Goal: Transaction & Acquisition: Purchase product/service

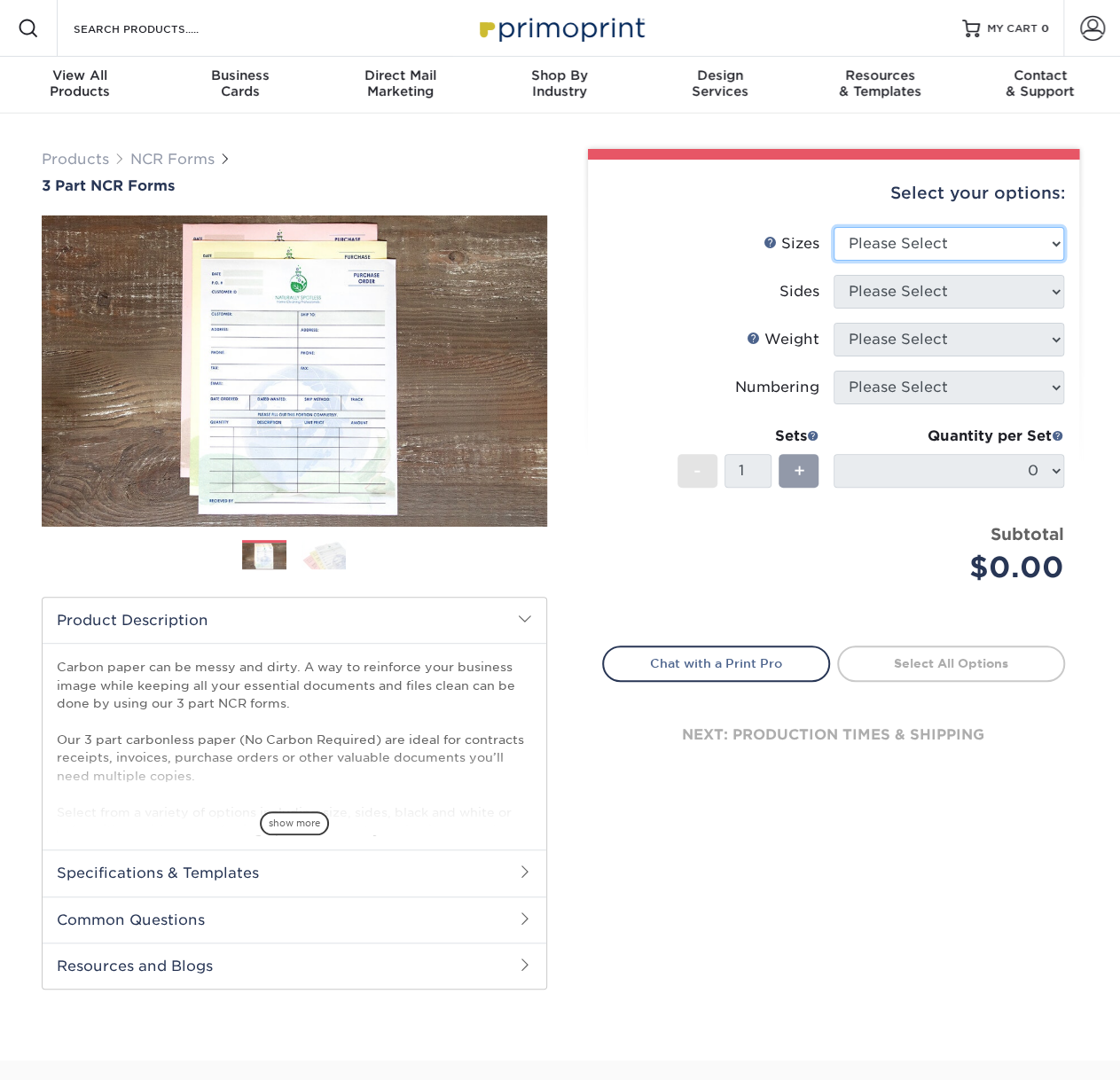
click at [866, 242] on select "Please Select 5.5" x 8.5" 8.5" x 11"" at bounding box center [949, 244] width 231 height 34
select select "8.50x11.00"
click at [834, 227] on select "Please Select 5.5" x 8.5" 8.5" x 11"" at bounding box center [949, 244] width 231 height 34
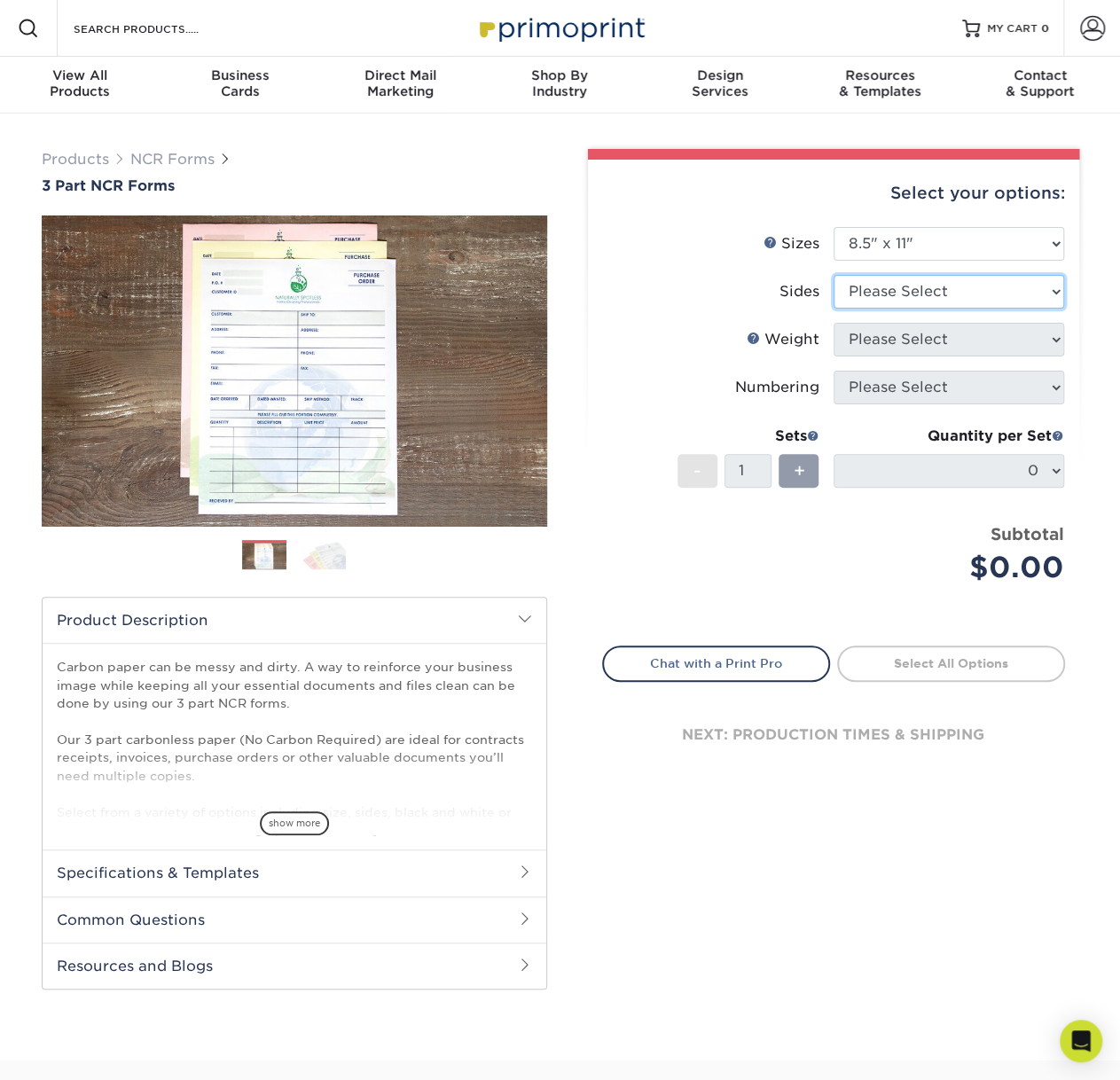
click at [884, 289] on select "Please Select Black & White (1/0) Full Color (4/0)" at bounding box center [949, 292] width 231 height 34
select select "2295b6f0-1f96-4774-b4ab-d24da34c0f39"
click at [834, 275] on select "Please Select Black & White (1/0) Full Color (4/0)" at bounding box center [949, 292] width 231 height 34
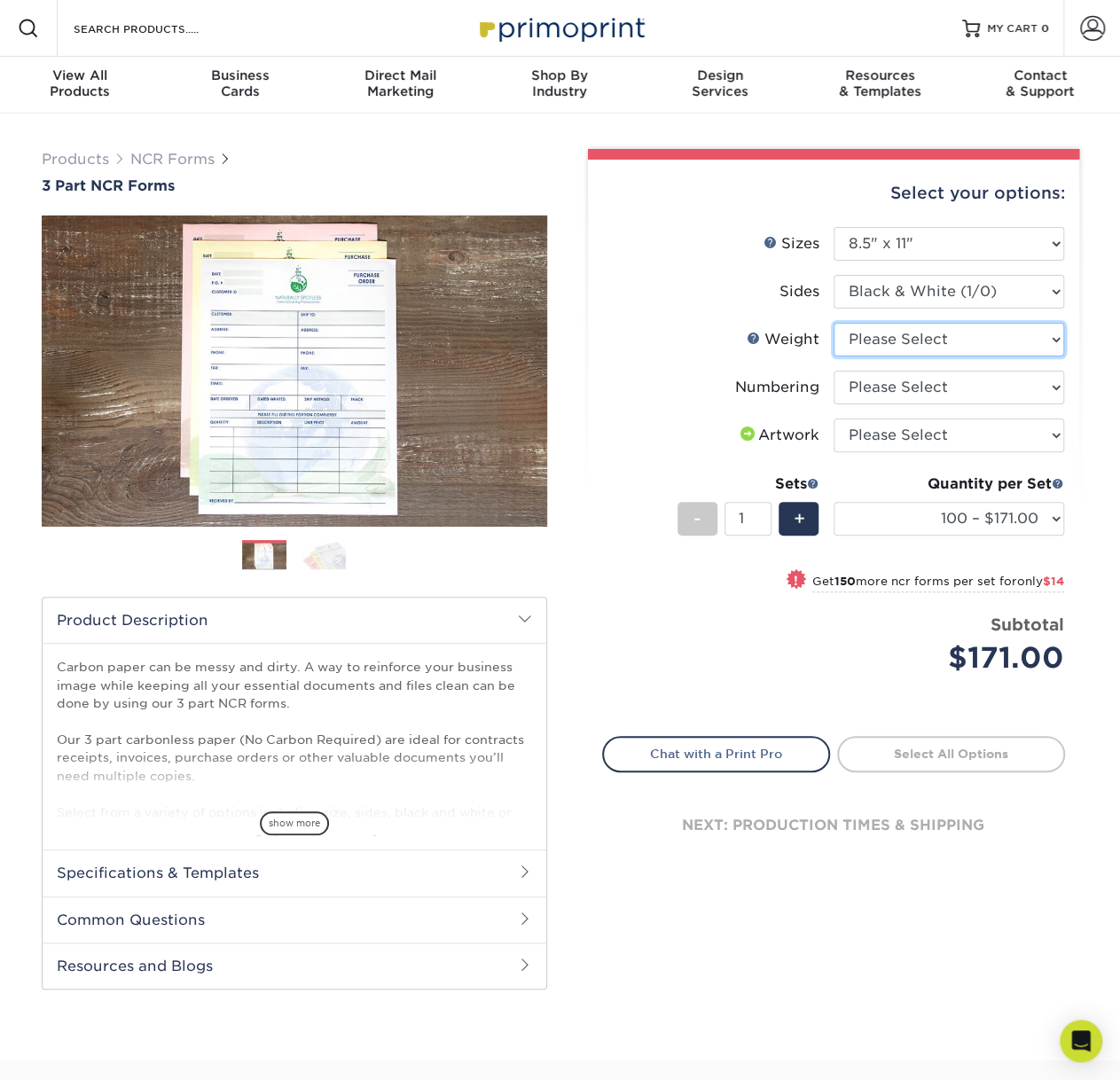
click at [901, 341] on select "Please Select 20LB3P" at bounding box center [949, 340] width 231 height 34
select select "20LB3P"
click at [834, 323] on select "Please Select 20LB3P" at bounding box center [949, 340] width 231 height 34
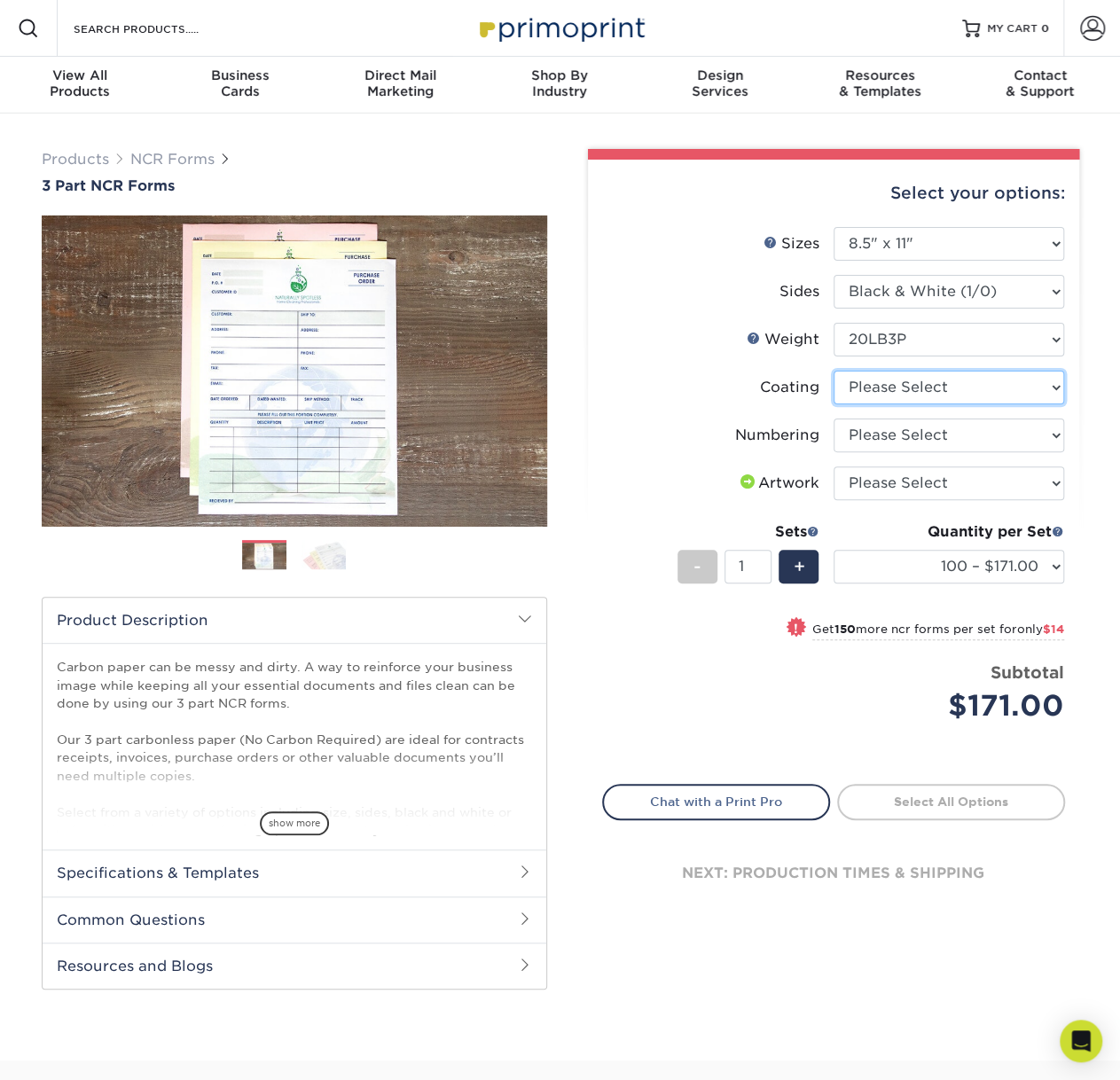
click at [900, 388] on select at bounding box center [949, 388] width 231 height 34
select select "3e7618de-abca-4bda-9f97-8b9129e913d8"
click at [834, 371] on select at bounding box center [949, 388] width 231 height 34
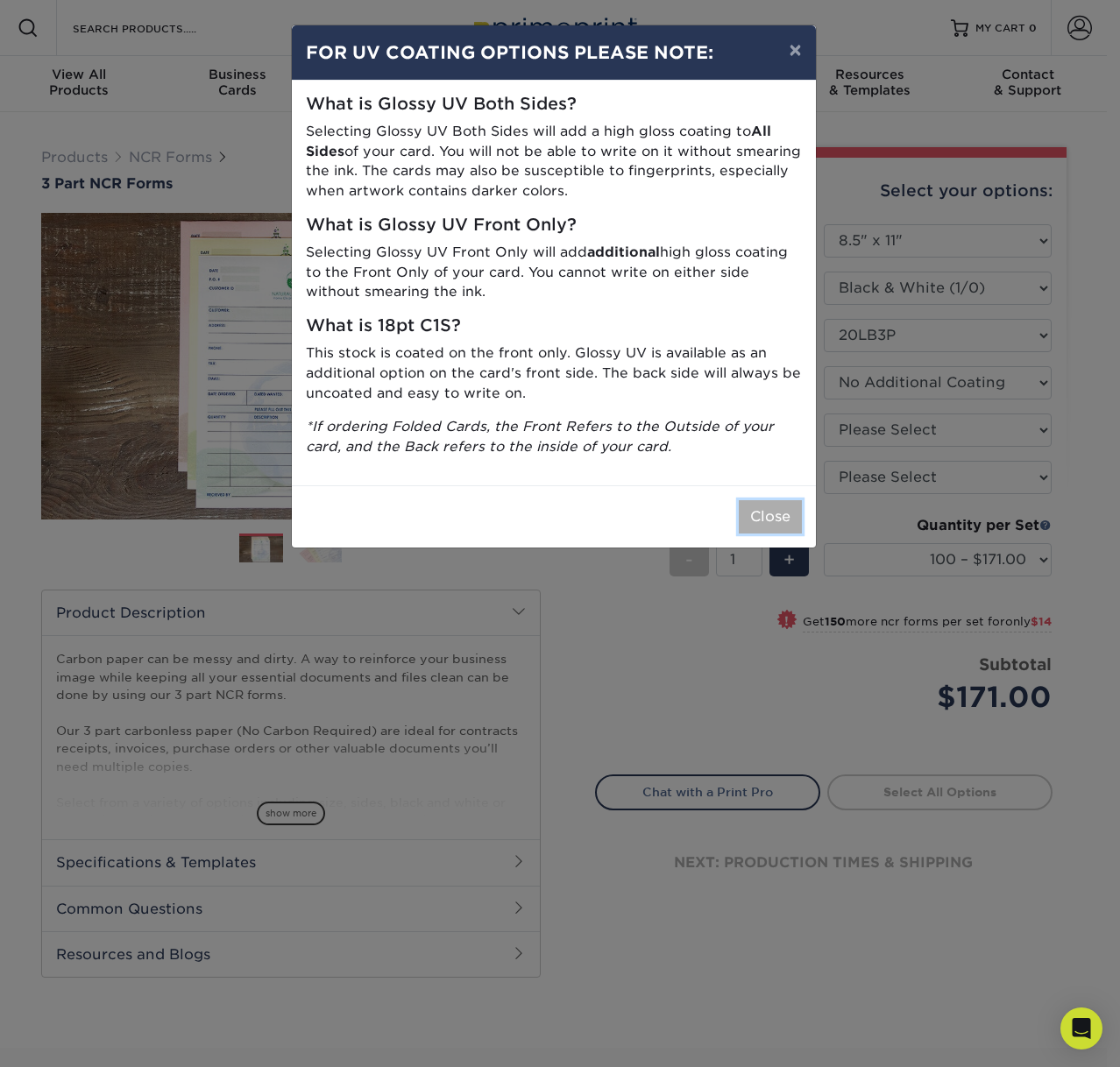
click at [766, 518] on button "Close" at bounding box center [770, 517] width 63 height 34
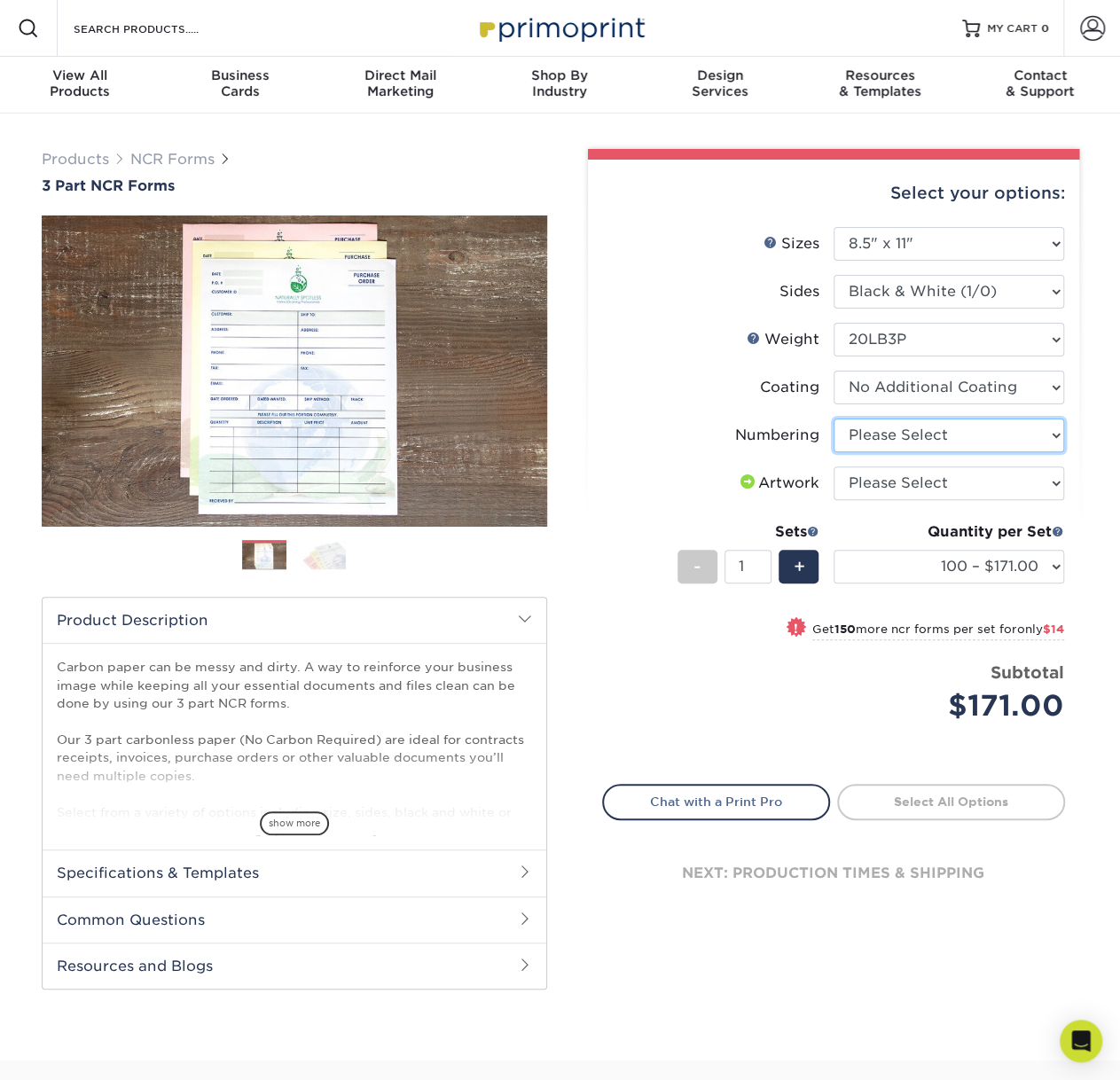
click at [894, 438] on select "Please Select Numbering on the Front only No Numbering" at bounding box center [949, 435] width 231 height 34
select select "9d535730-e103-44e5-b841-cf95c42f3210"
click at [834, 418] on select "Please Select Numbering on the Front only No Numbering" at bounding box center [949, 435] width 231 height 34
click at [911, 482] on select "Please Select I will upload files I need a design - $75" at bounding box center [949, 483] width 231 height 34
select select "design"
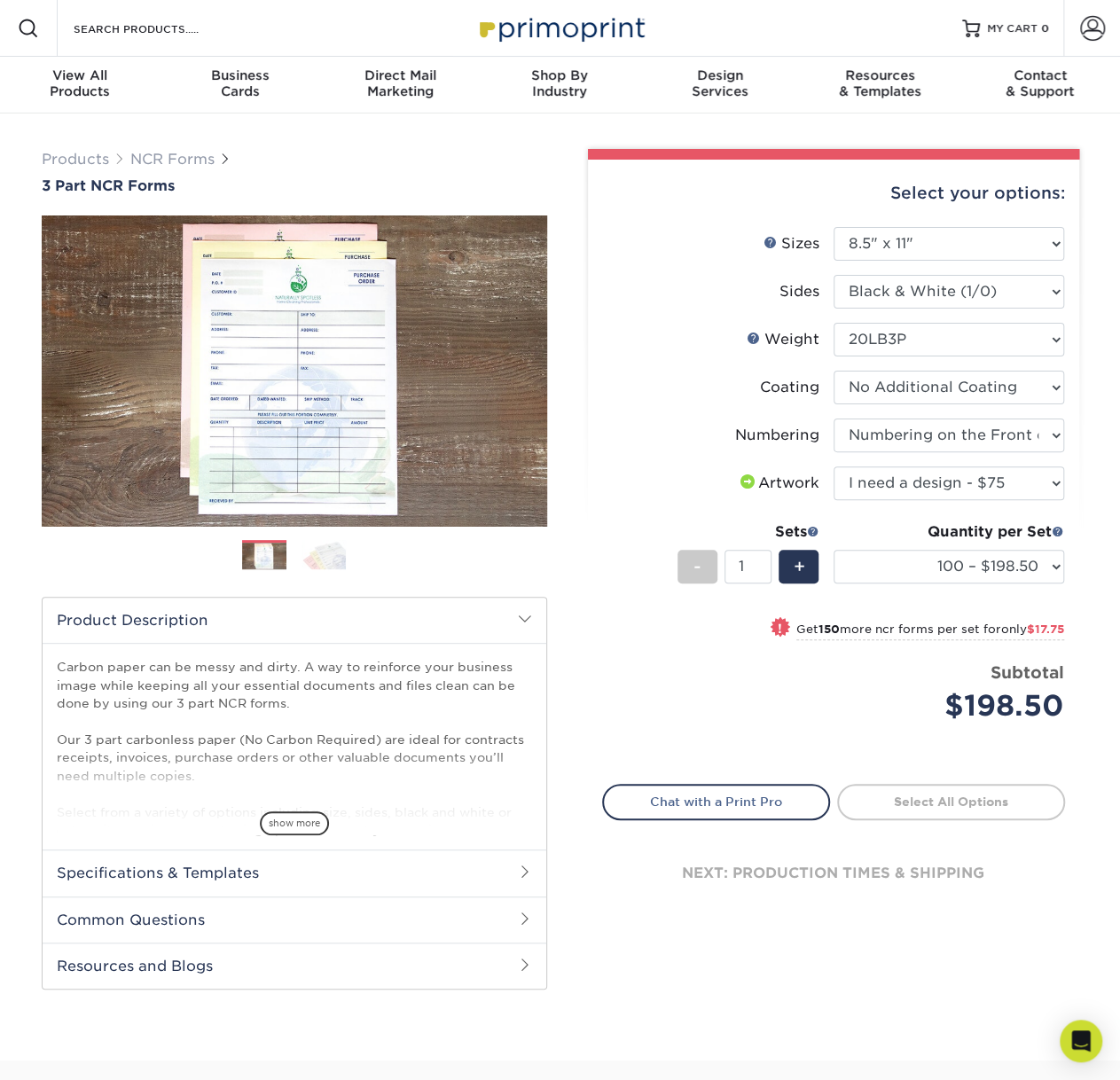
click at [834, 466] on select "Please Select I will upload files I need a design - $75" at bounding box center [949, 483] width 231 height 34
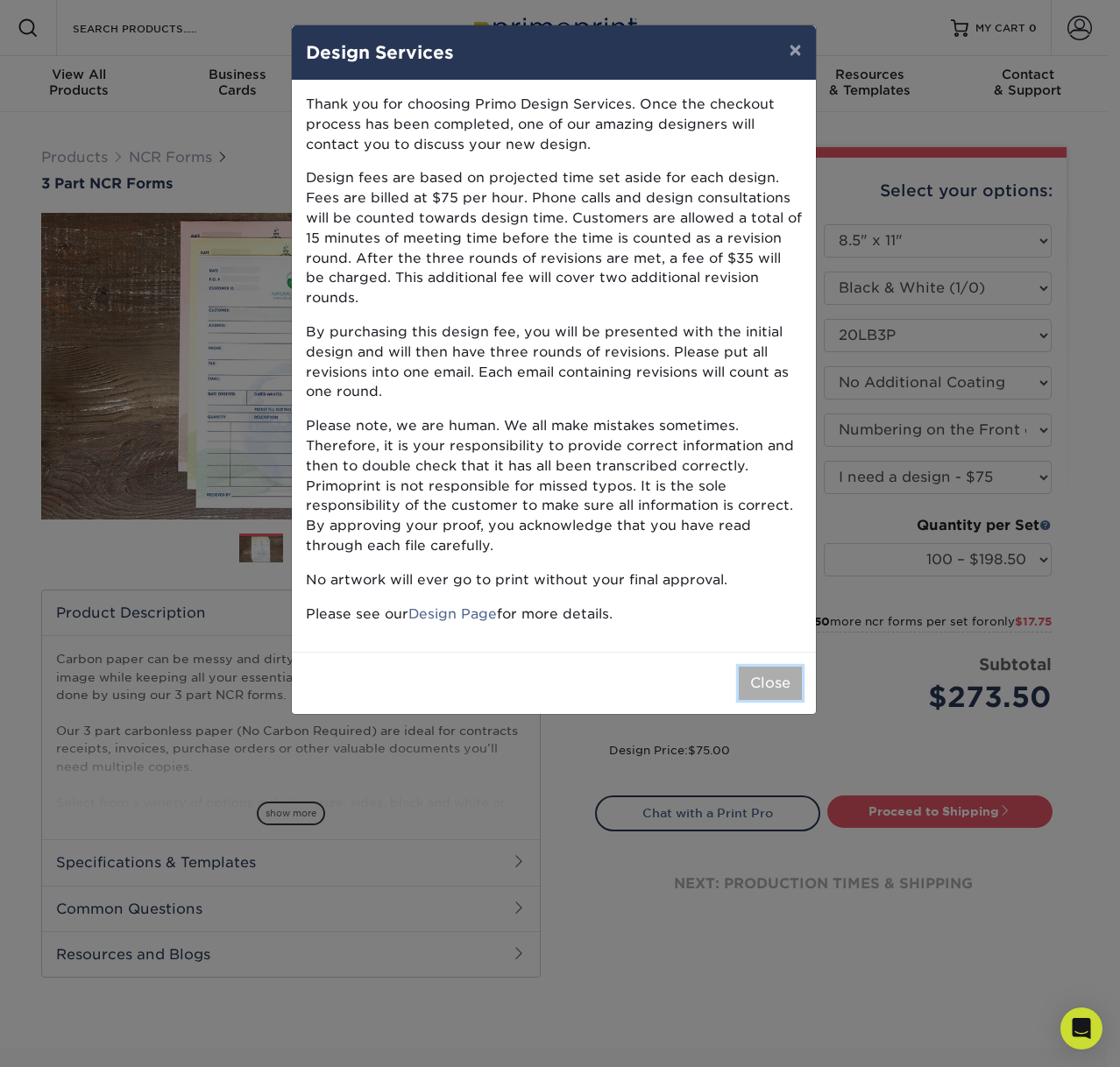
click at [777, 667] on button "Close" at bounding box center [770, 683] width 63 height 34
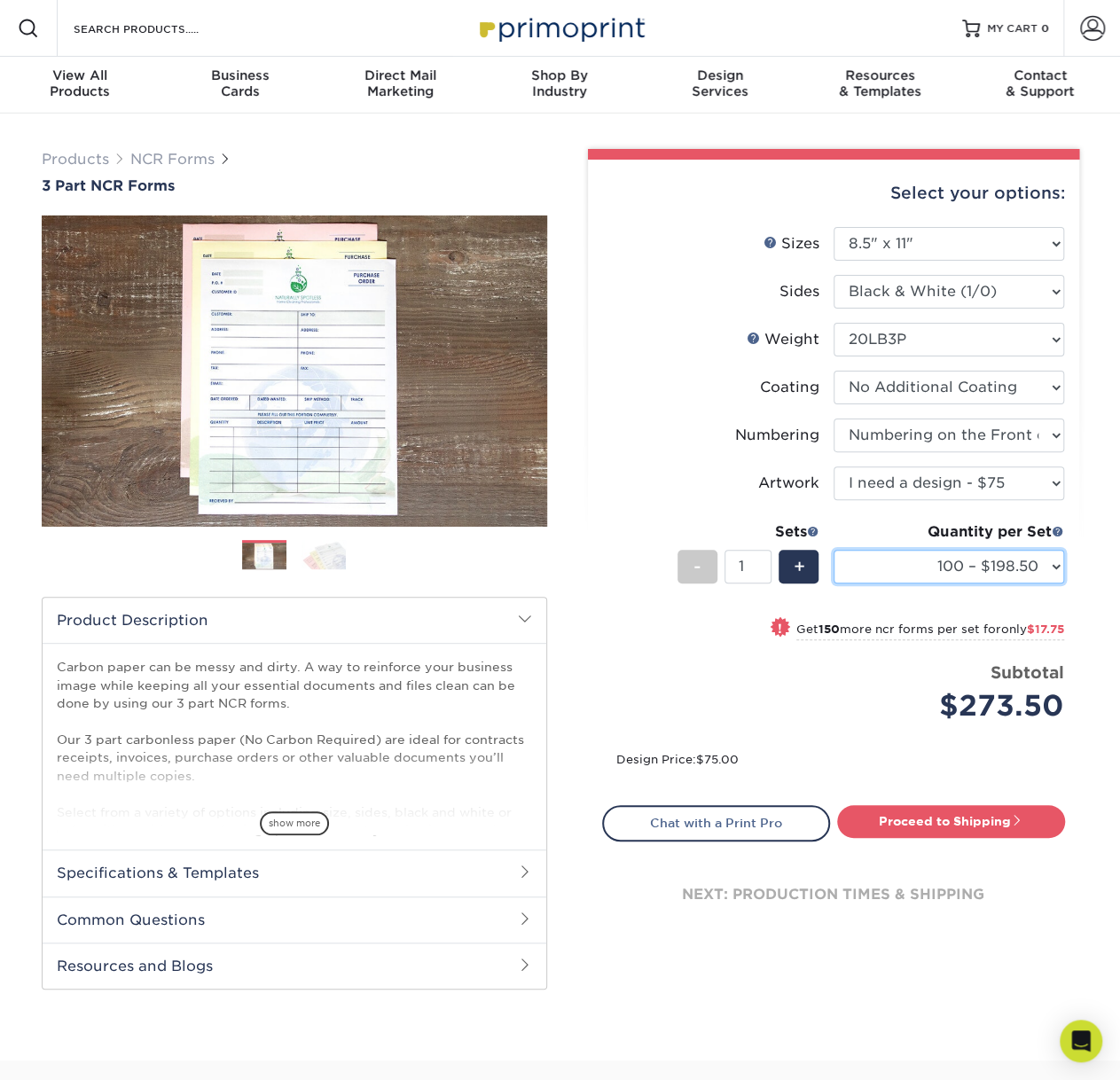
click at [931, 563] on select "100 – $198.50 250 – $216.25 500 – $260.75 1000 – $425.75" at bounding box center [949, 567] width 231 height 34
select select "500 – $260.75"
click at [834, 550] on select "100 – $198.50 250 – $216.25 500 – $260.75 1000 – $425.75" at bounding box center [949, 567] width 231 height 34
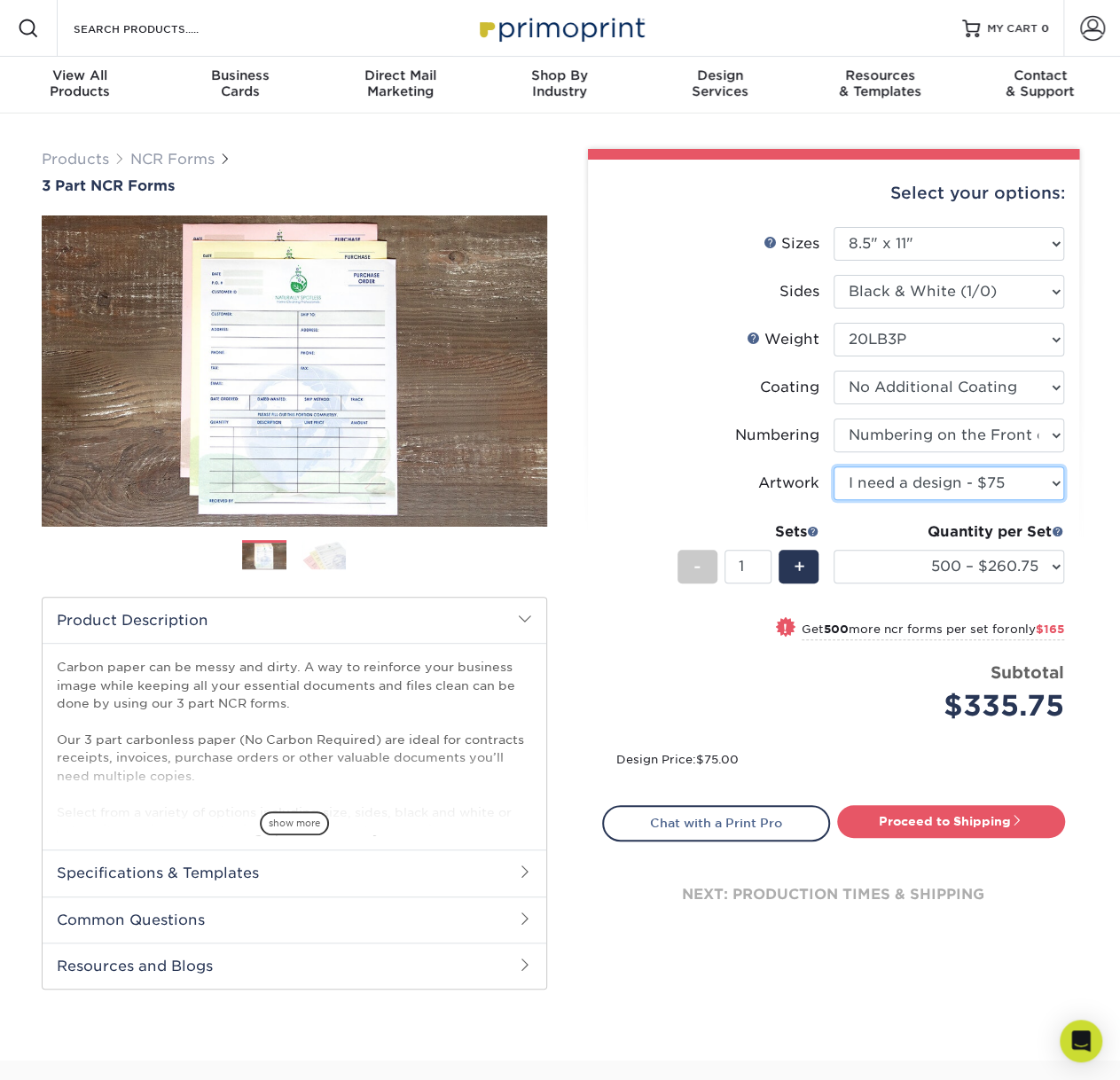
click at [921, 491] on select "Please Select I will upload files I need a design - $75" at bounding box center [949, 483] width 231 height 34
select select "upload"
click at [834, 466] on select "Please Select I will upload files I need a design - $75" at bounding box center [949, 483] width 231 height 34
